Goal: Task Accomplishment & Management: Use online tool/utility

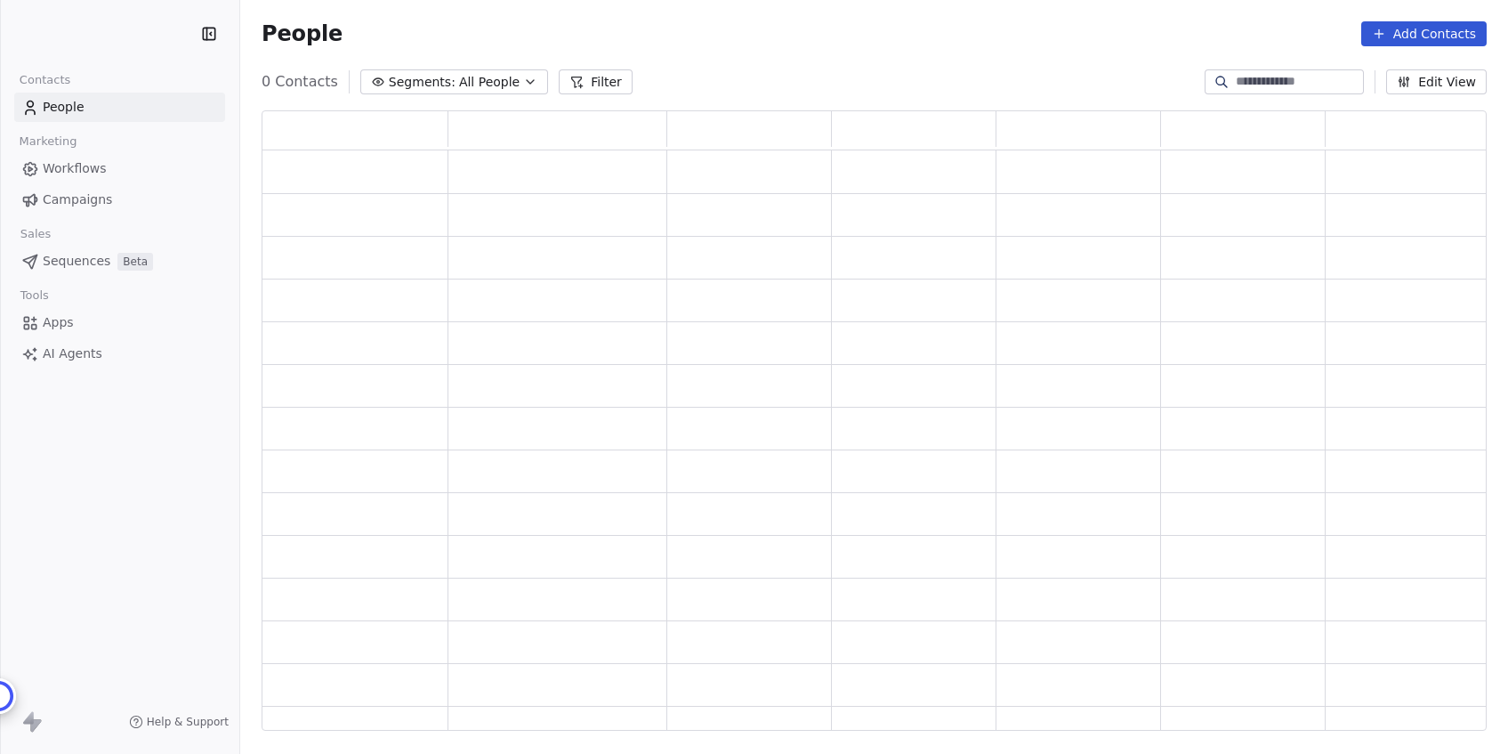
scroll to position [620, 1225]
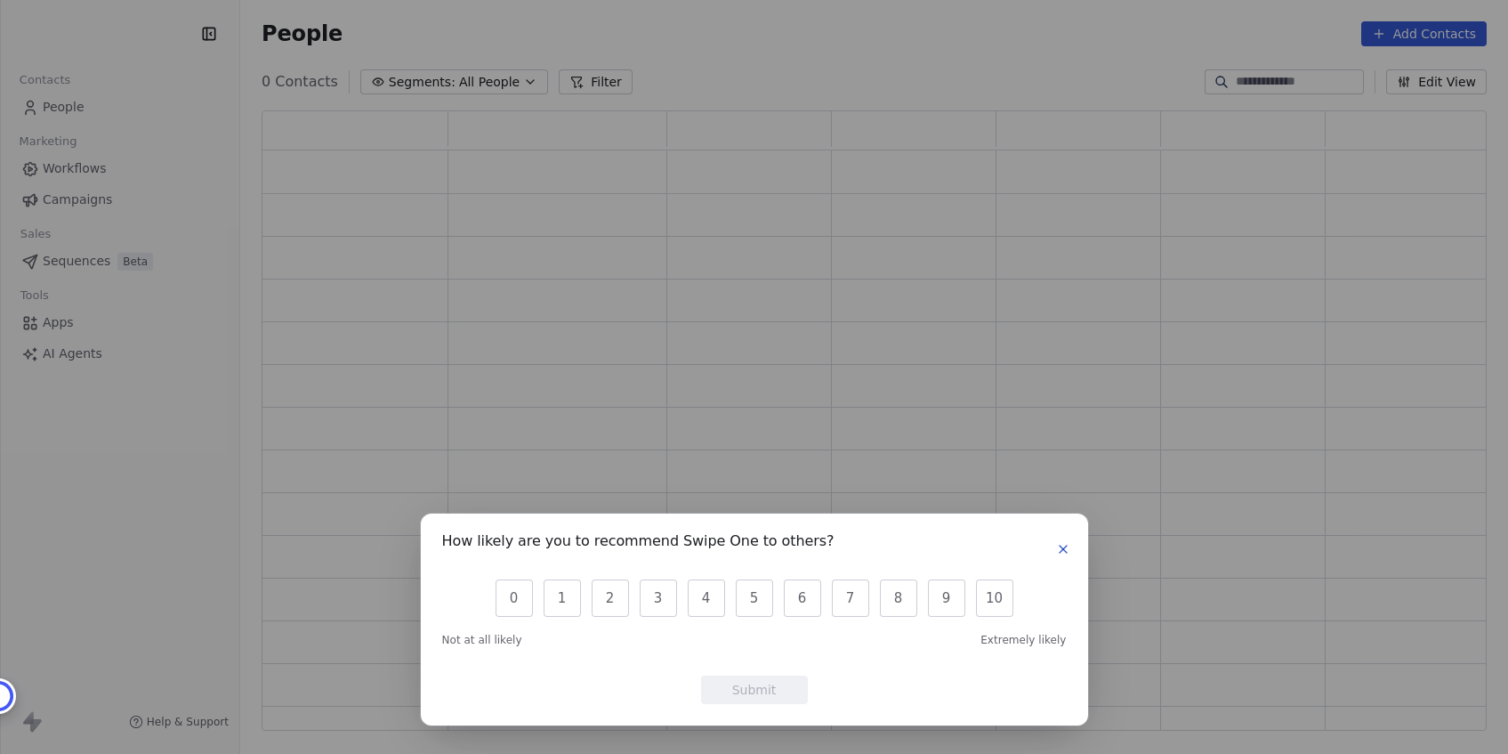
click at [1068, 544] on icon "button" at bounding box center [1063, 549] width 14 height 14
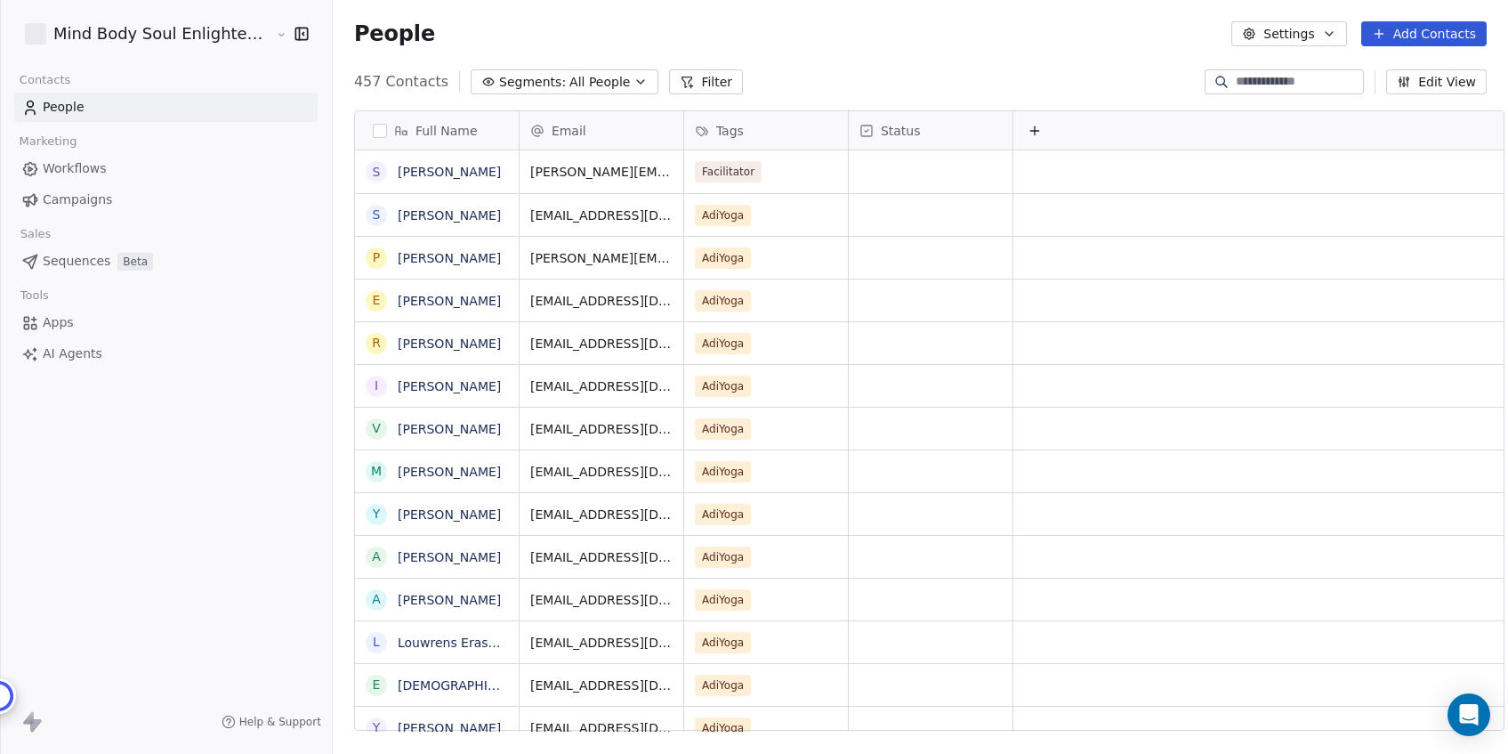
scroll to position [663, 1192]
click at [234, 27] on html "Mind Body Soul Enlightenment Centre Contacts People Marketing Workflows Campaig…" at bounding box center [754, 377] width 1508 height 754
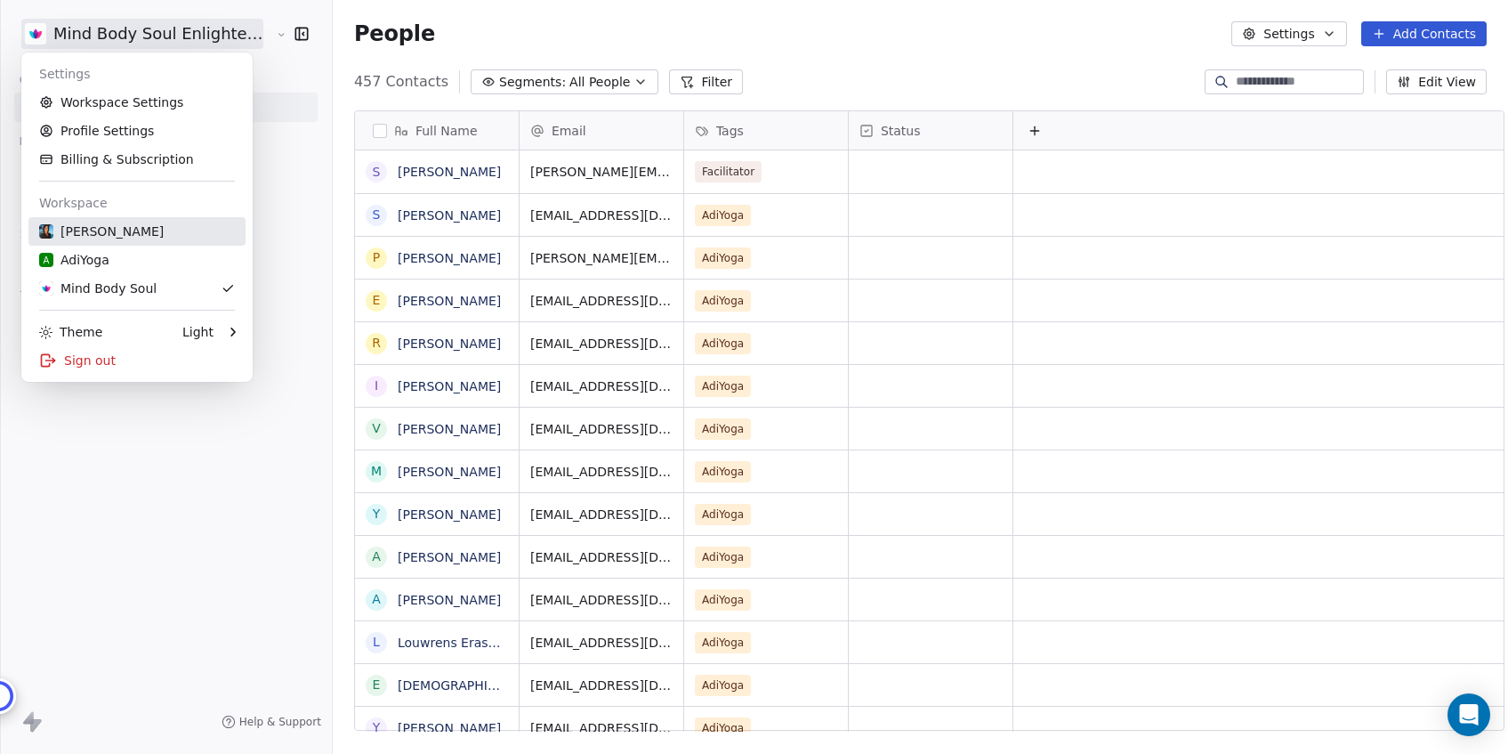
click at [117, 236] on div "[PERSON_NAME]" at bounding box center [101, 231] width 125 height 18
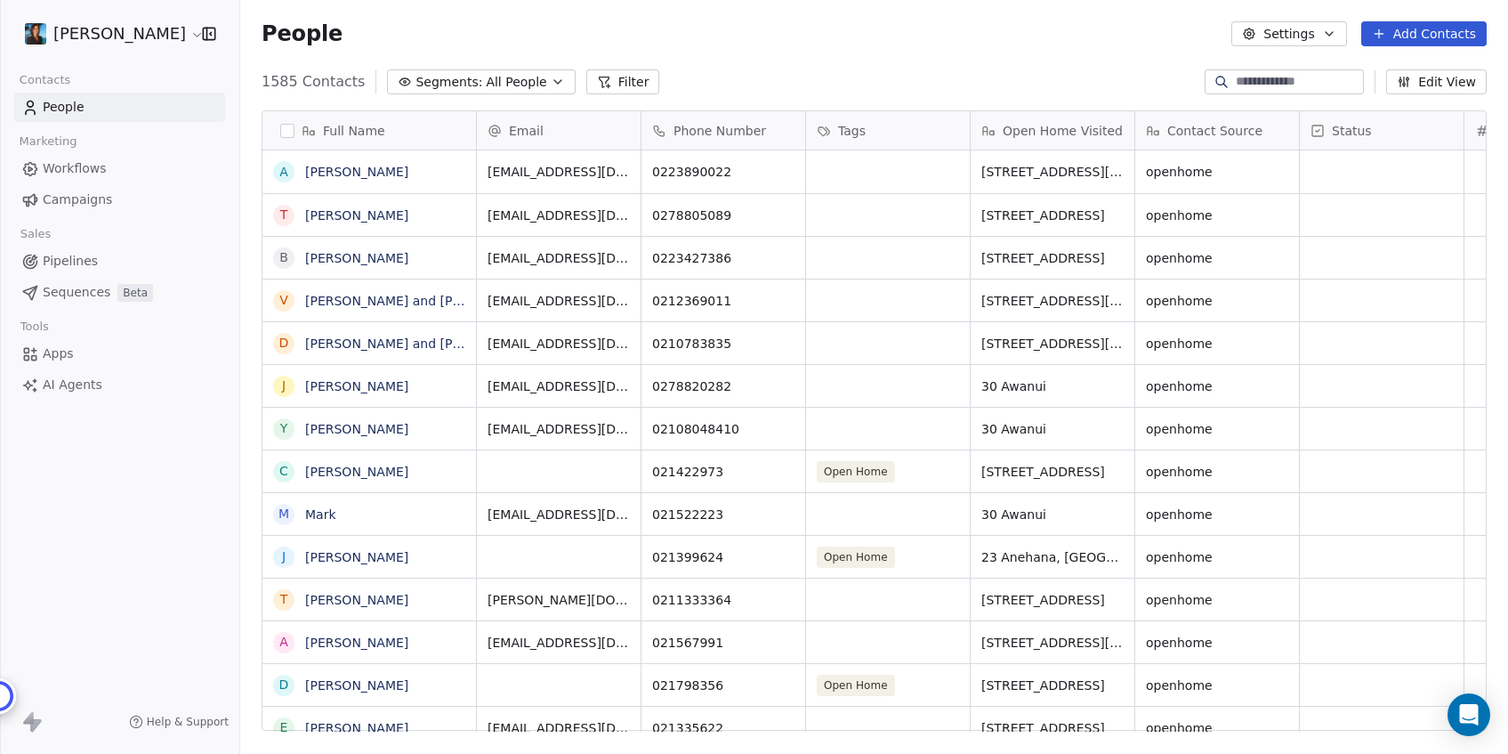
scroll to position [663, 1268]
click at [119, 439] on div "[PERSON_NAME] Contacts People Marketing Workflows Campaigns Sales Pipelines Seq…" at bounding box center [119, 377] width 239 height 754
click at [83, 201] on span "Campaigns" at bounding box center [77, 199] width 69 height 19
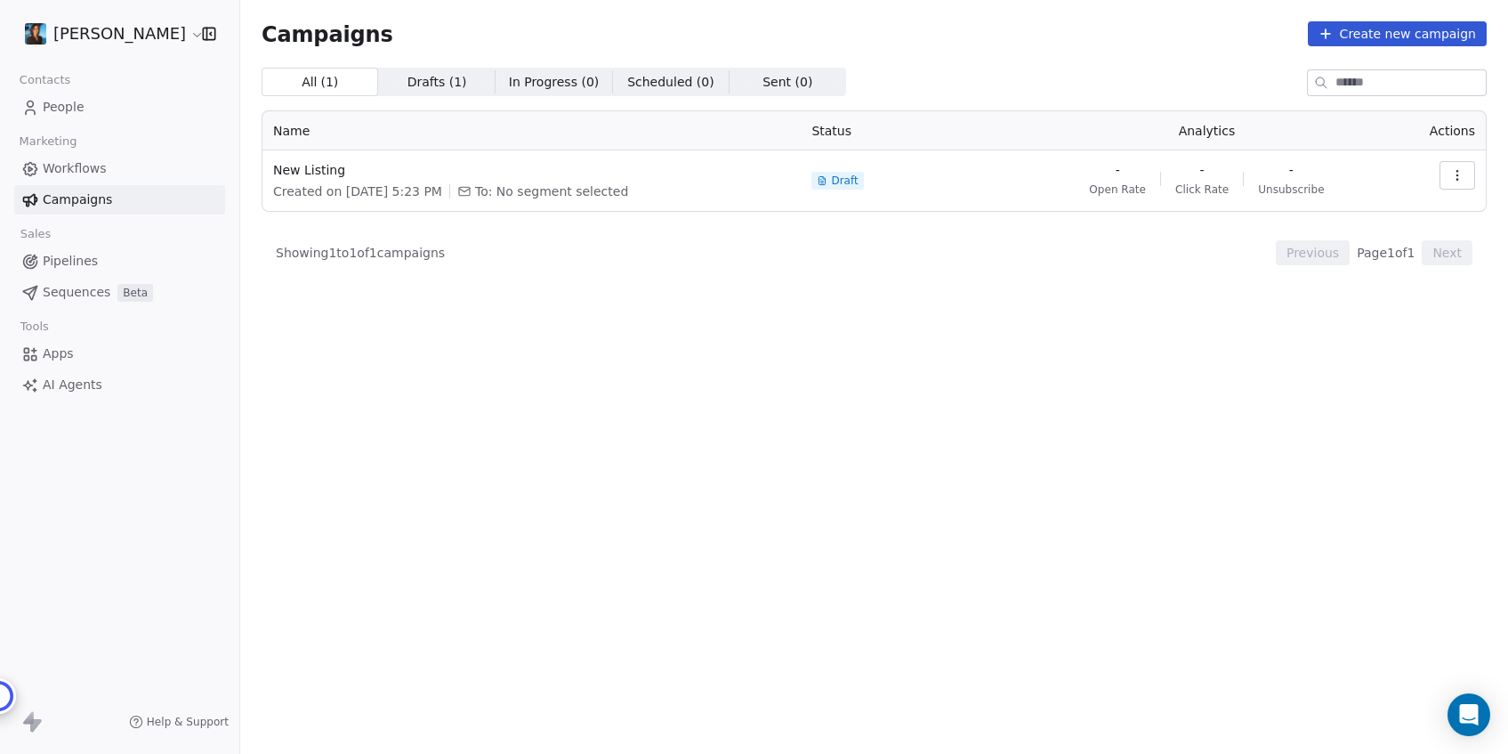
click at [522, 198] on span "To: No segment selected" at bounding box center [551, 191] width 153 height 18
click at [303, 167] on span "New Listing" at bounding box center [531, 170] width 517 height 18
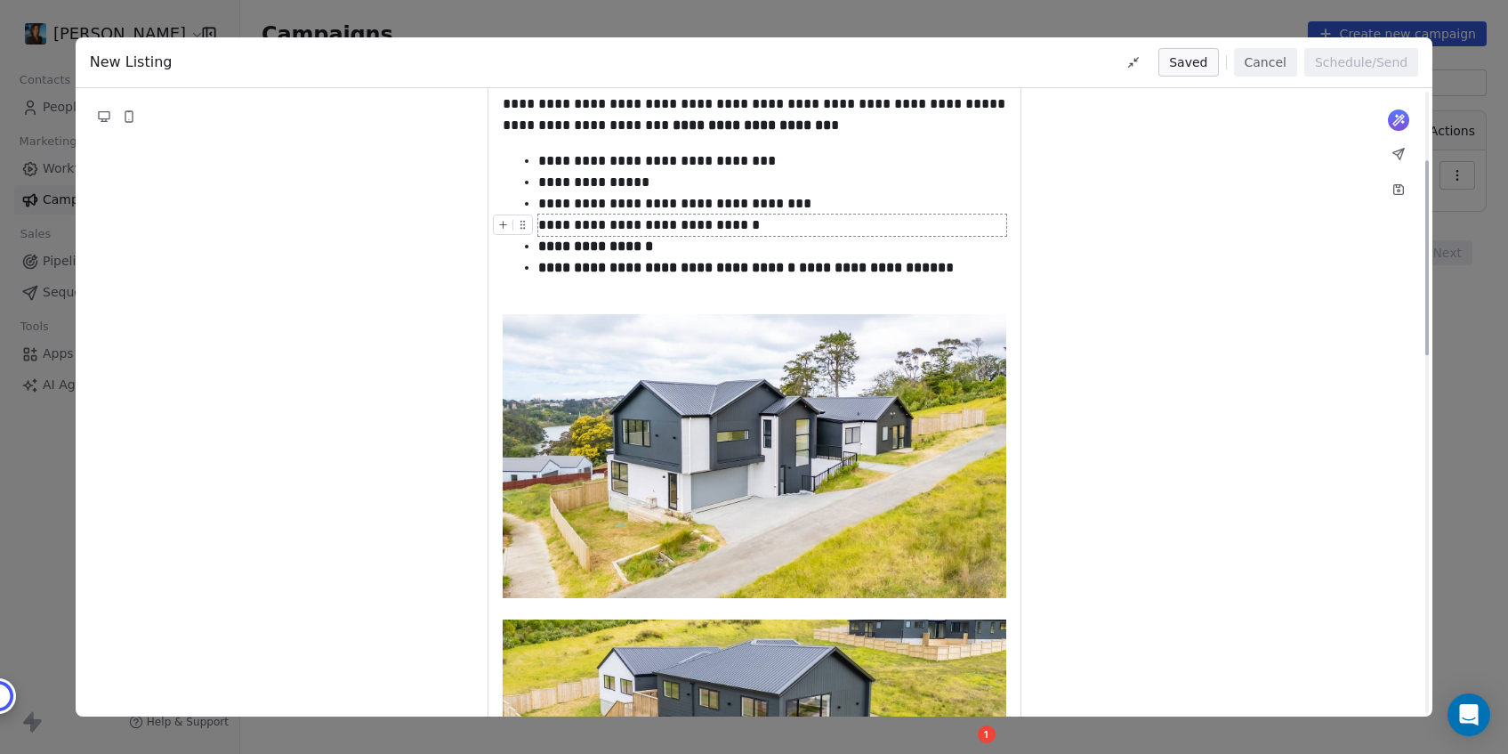
scroll to position [230, 0]
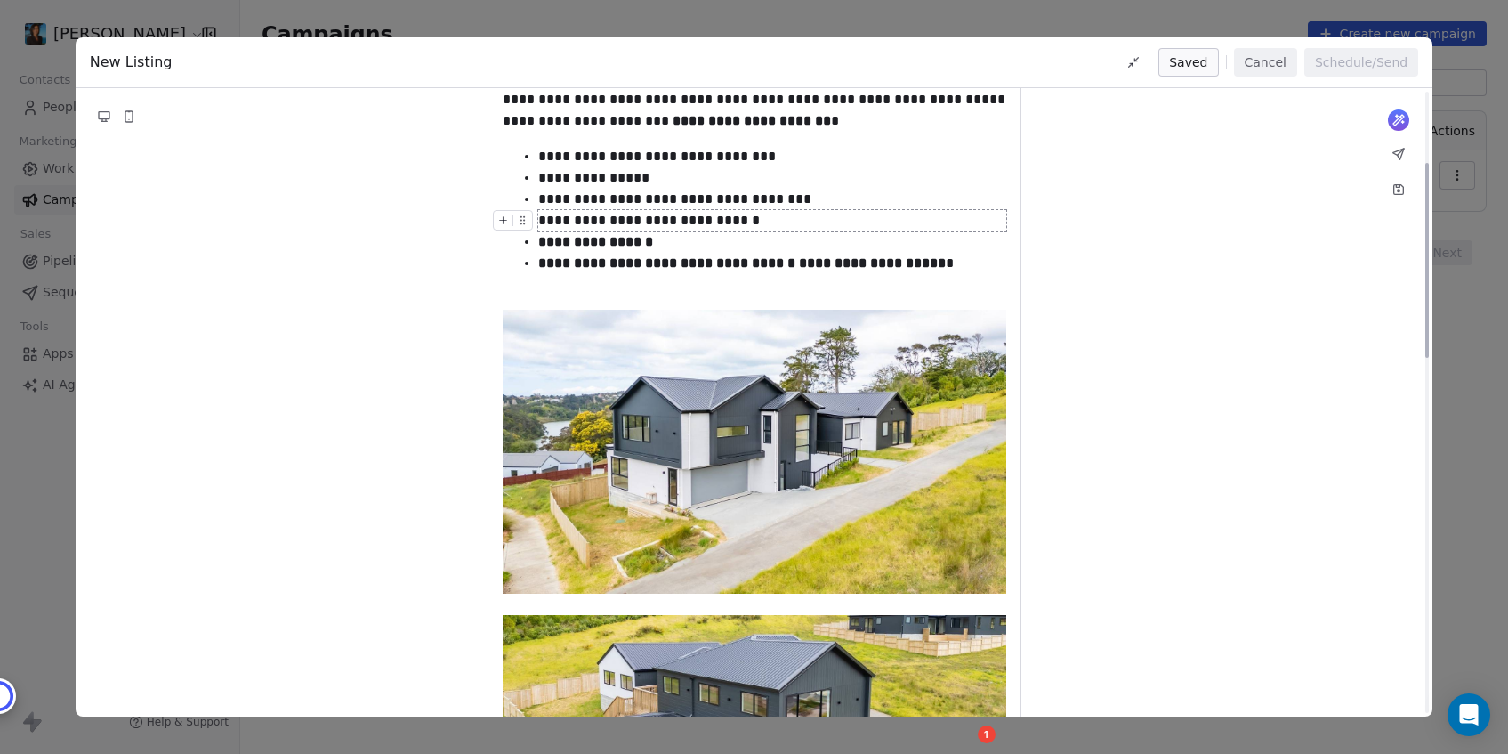
click at [36, 439] on div "**********" at bounding box center [754, 377] width 1508 height 754
click at [1278, 69] on button "Cancel" at bounding box center [1265, 62] width 63 height 28
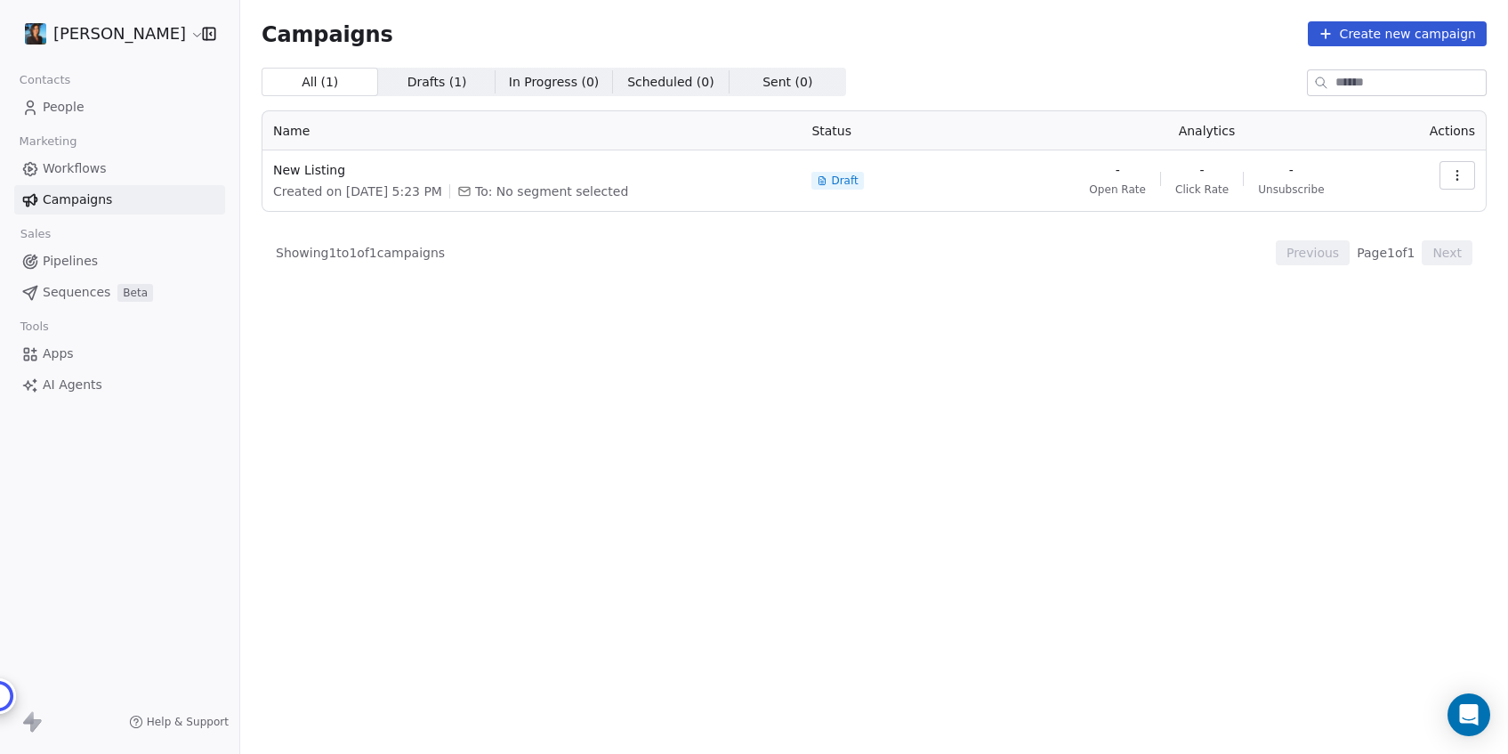
click at [527, 240] on div "Showing 1 to 1 of 1 campaigns Previous Page 1 of 1 Next" at bounding box center [874, 252] width 1225 height 25
